Goal: Task Accomplishment & Management: Use online tool/utility

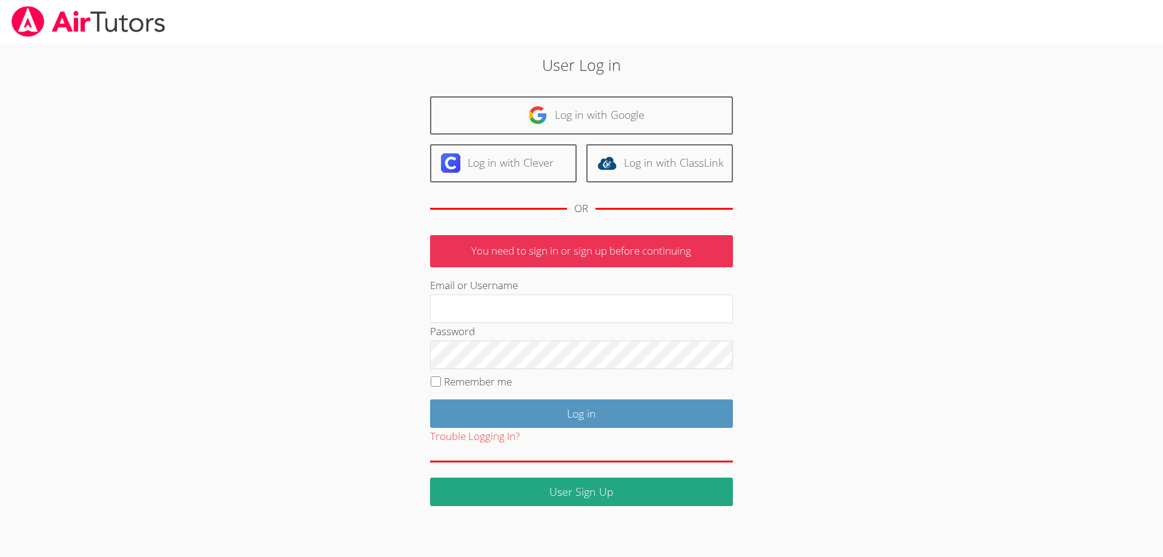
type input "[EMAIL_ADDRESS][DOMAIN_NAME]"
click at [529, 254] on p "You need to sign in or sign up before continuing" at bounding box center [581, 251] width 303 height 32
click at [433, 376] on input "Remember me" at bounding box center [436, 381] width 10 height 10
checkbox input "true"
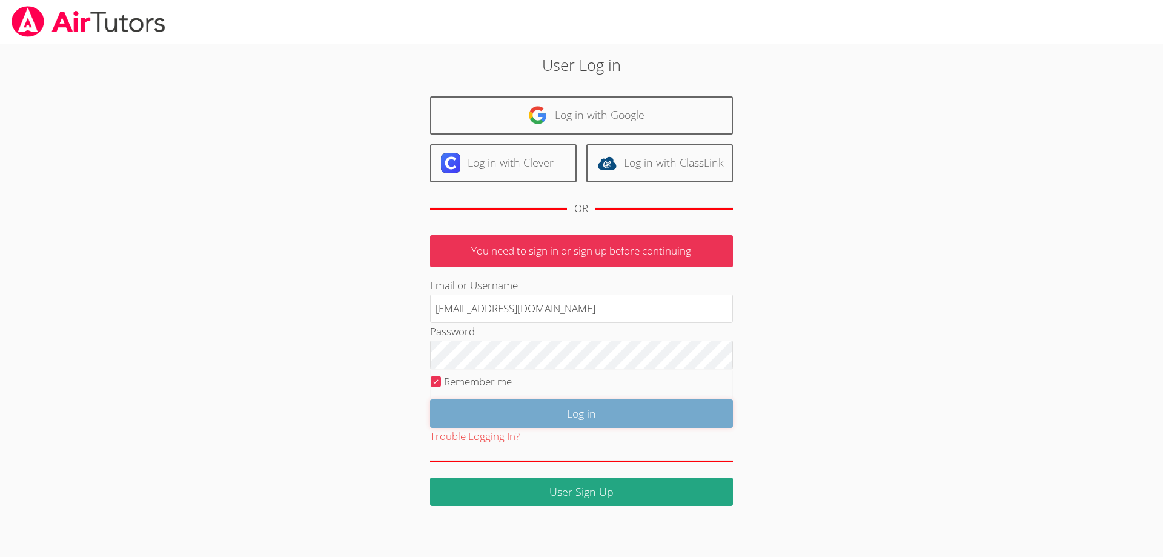
click at [571, 414] on input "Log in" at bounding box center [581, 413] width 303 height 28
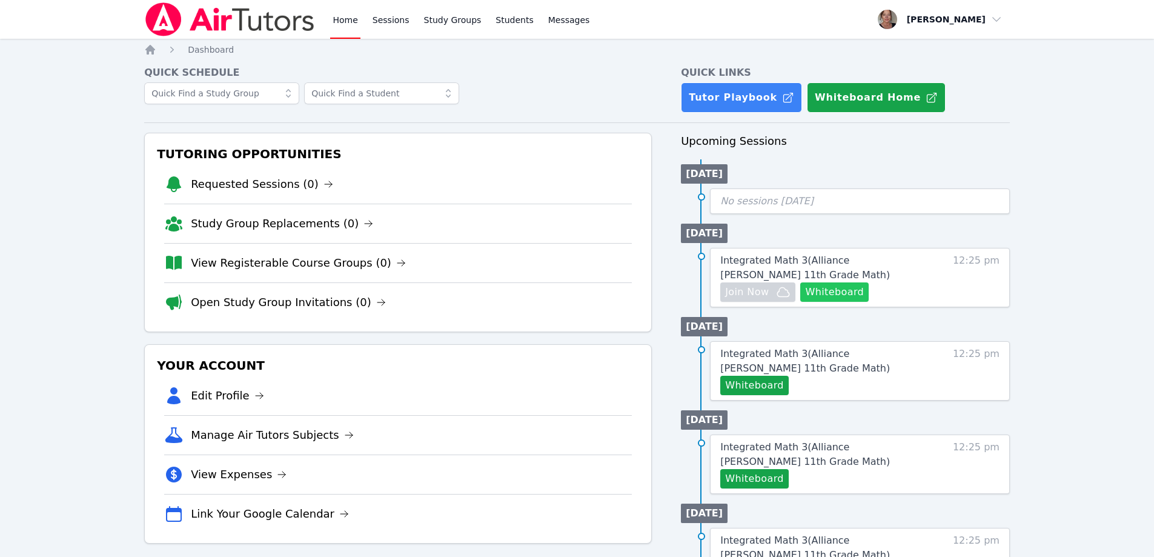
click at [837, 285] on button "Whiteboard" at bounding box center [834, 291] width 68 height 19
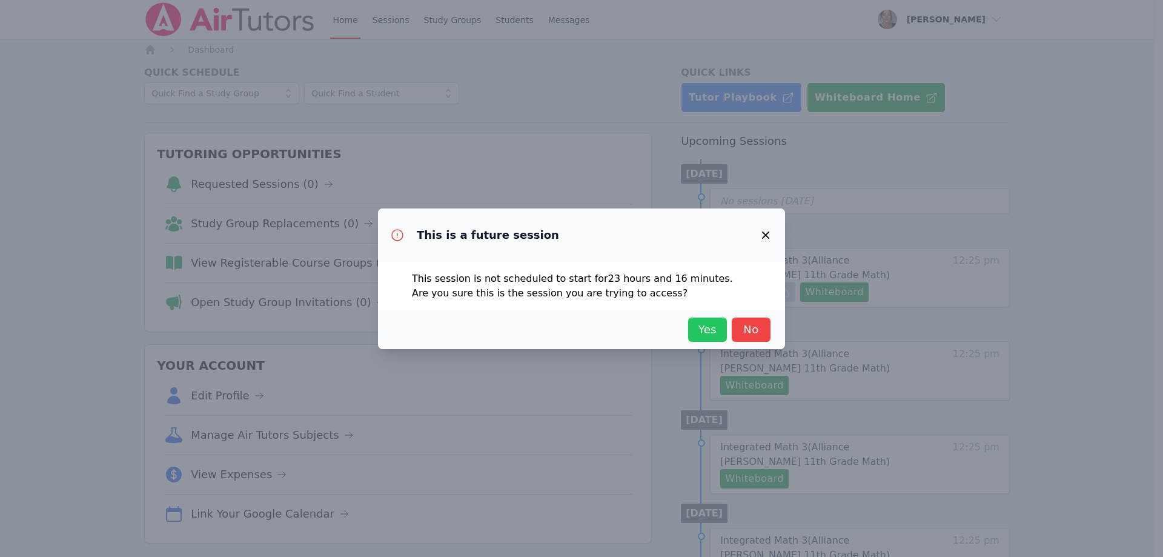
click at [704, 331] on span "Yes" at bounding box center [707, 329] width 27 height 17
